Goal: Information Seeking & Learning: Learn about a topic

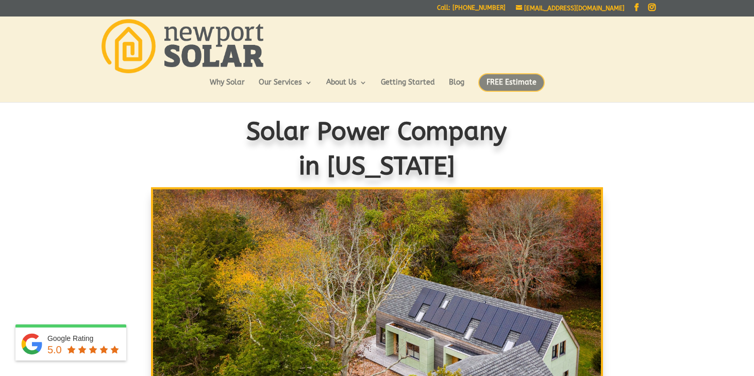
click at [493, 86] on span "FREE Estimate" at bounding box center [511, 82] width 67 height 19
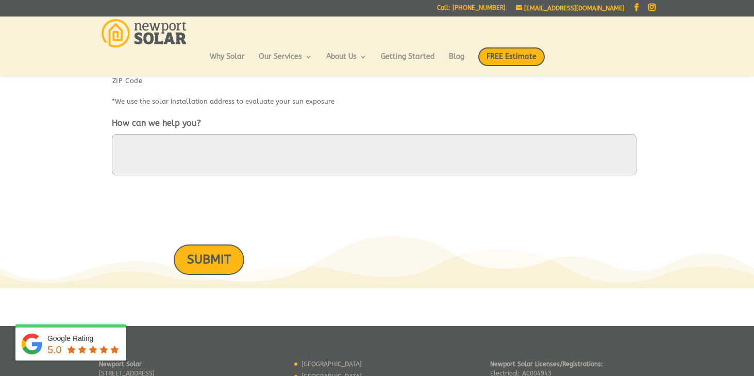
scroll to position [612, 0]
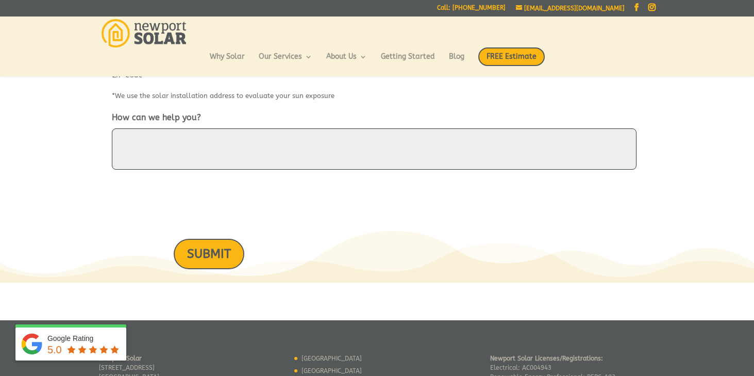
click at [178, 146] on textarea "How can we help you?" at bounding box center [374, 148] width 525 height 41
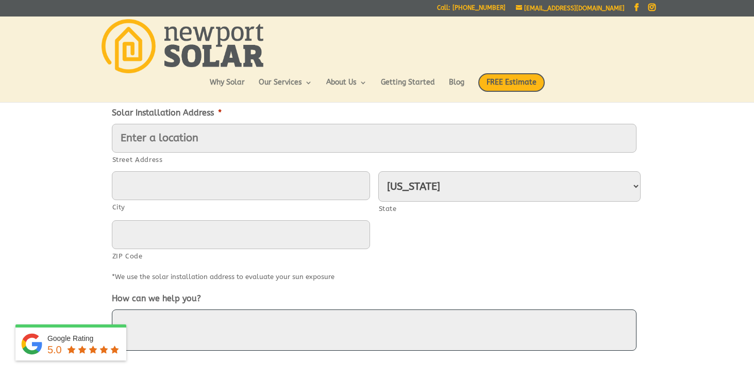
scroll to position [0, 0]
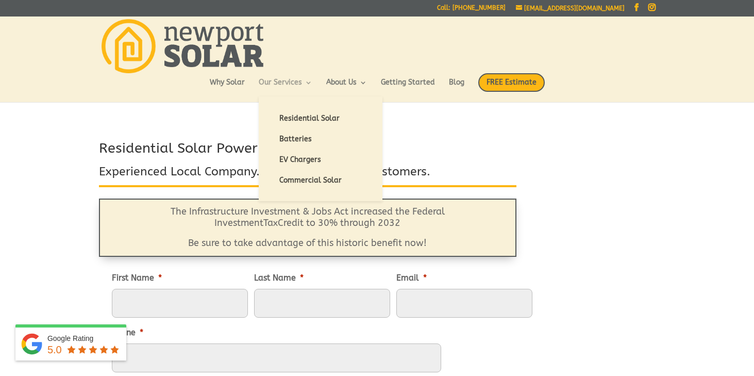
click at [289, 79] on link "Our Services" at bounding box center [286, 88] width 54 height 18
click at [298, 122] on link "Residential Solar" at bounding box center [320, 118] width 103 height 21
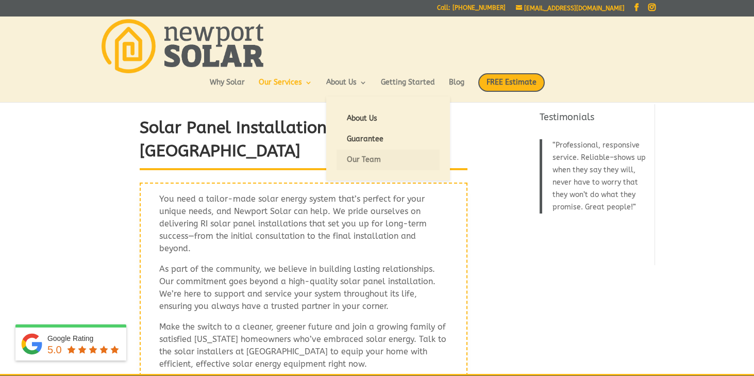
click at [366, 156] on link "Our Team" at bounding box center [388, 160] width 103 height 21
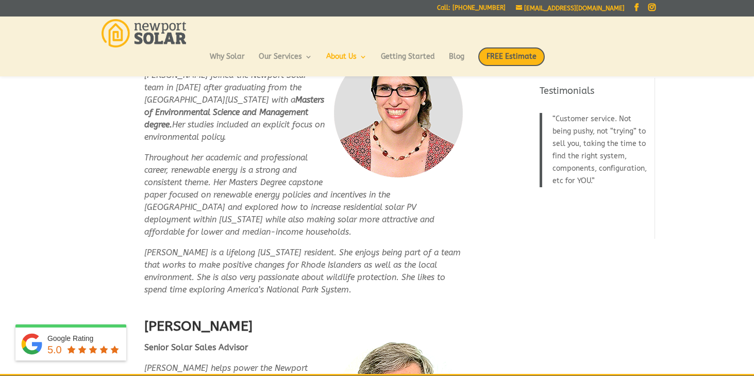
scroll to position [527, 0]
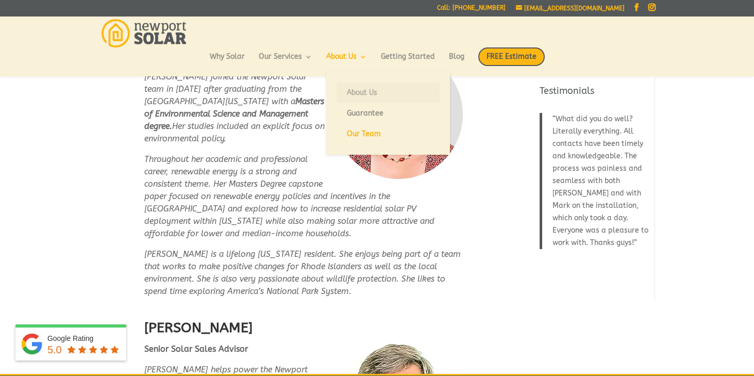
click at [357, 91] on link "About Us" at bounding box center [388, 92] width 103 height 21
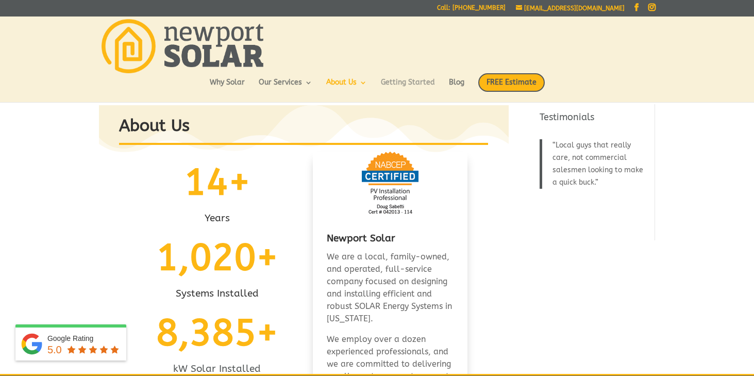
click at [411, 80] on link "Getting Started" at bounding box center [408, 88] width 54 height 18
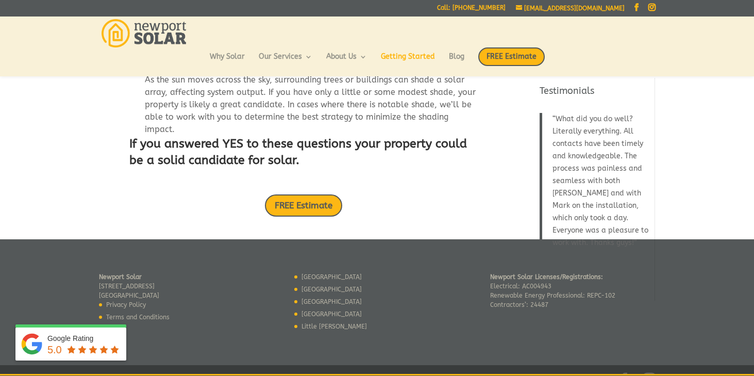
scroll to position [210, 0]
